Goal: Check status: Check status

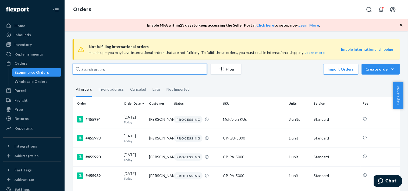
click at [82, 65] on input "text" at bounding box center [140, 69] width 134 height 11
paste input "902002752363924"
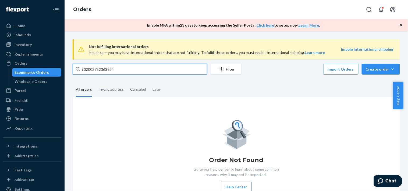
drag, startPoint x: 128, startPoint y: 71, endPoint x: 20, endPoint y: 71, distance: 108.1
click at [20, 71] on div "Home Inbounds Shipping Plans Problems Inventory Products Replenishments Orders …" at bounding box center [204, 95] width 408 height 191
paste input "[PERSON_NAME]"
type input "[PERSON_NAME]"
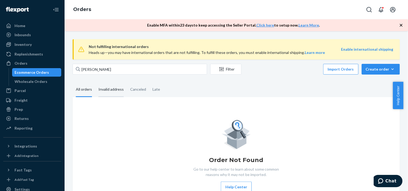
click at [104, 90] on div "Invalid address" at bounding box center [110, 90] width 25 height 15
click at [95, 83] on input "Invalid address" at bounding box center [95, 83] width 0 height 0
click at [136, 93] on div "Canceled" at bounding box center [138, 90] width 16 height 15
click at [127, 83] on input "Canceled" at bounding box center [127, 83] width 0 height 0
click at [86, 92] on div "All orders" at bounding box center [84, 90] width 16 height 15
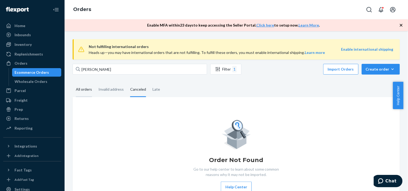
click at [73, 83] on input "All orders" at bounding box center [73, 83] width 0 height 0
